Goal: Information Seeking & Learning: Learn about a topic

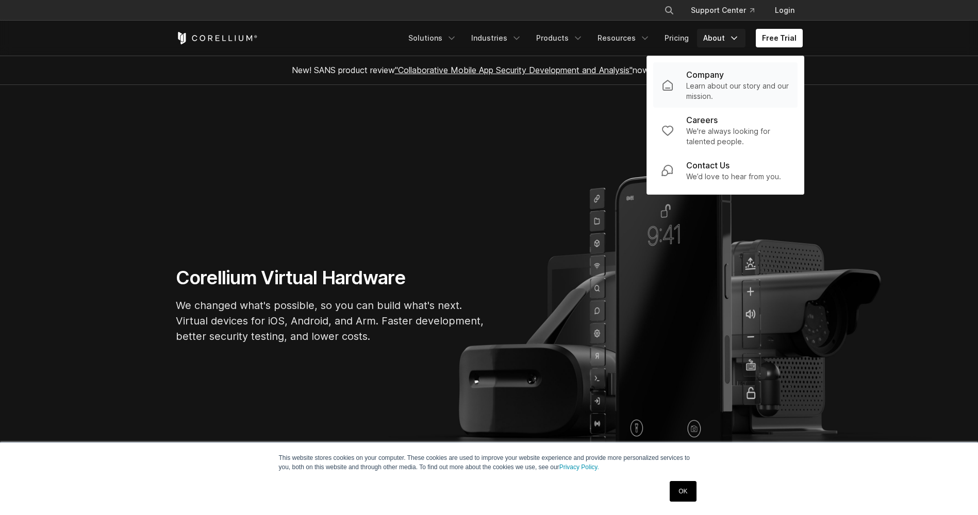
click at [709, 82] on p "Learn about our story and our mission." at bounding box center [737, 91] width 103 height 21
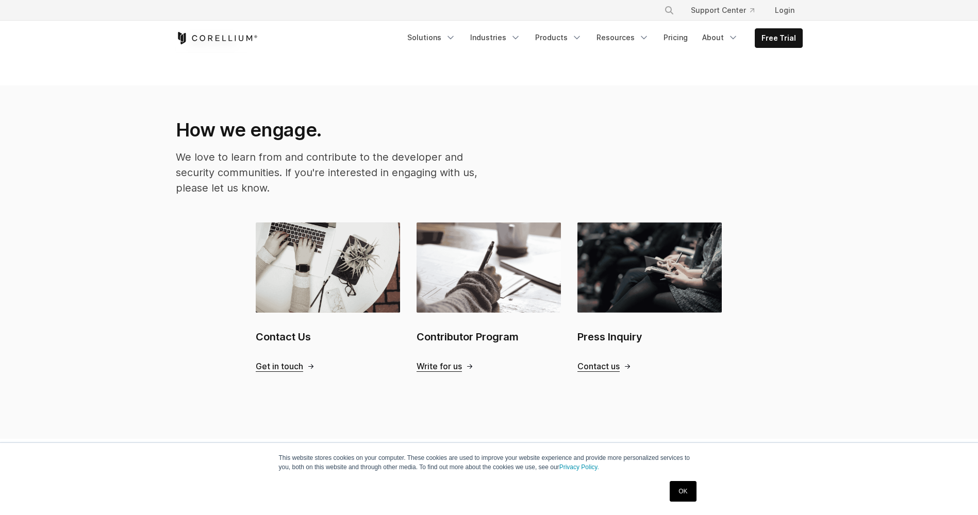
scroll to position [979, 0]
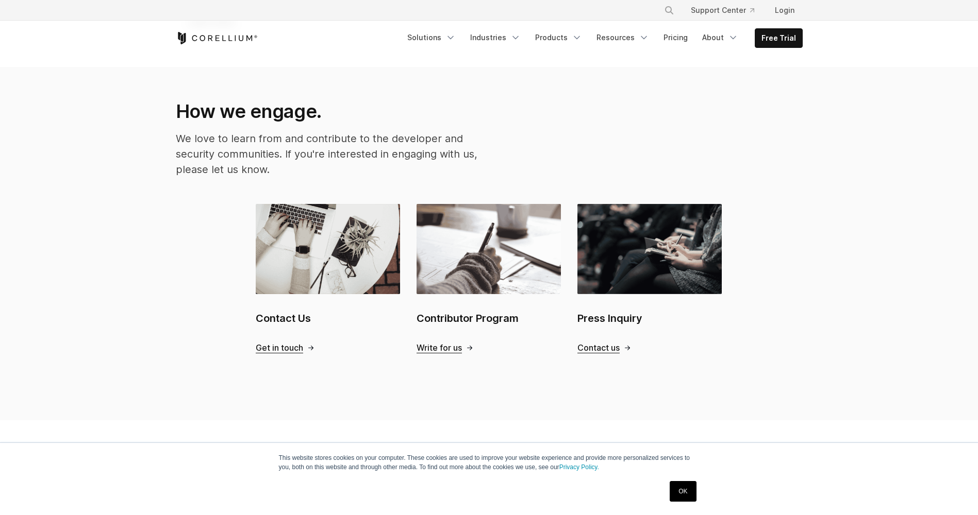
click at [220, 41] on icon "Corellium Home" at bounding box center [217, 38] width 82 height 12
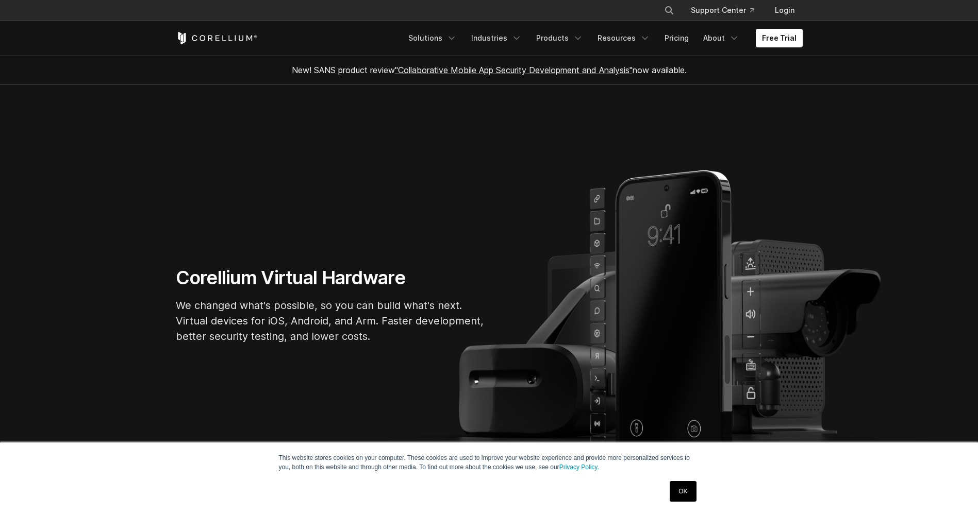
click at [692, 496] on link "OK" at bounding box center [682, 491] width 26 height 21
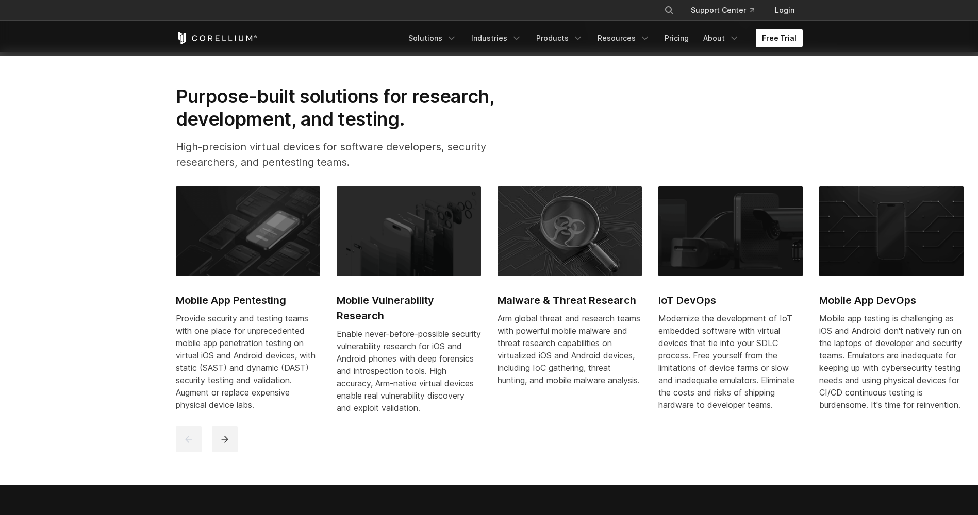
scroll to position [464, 0]
